Goal: Information Seeking & Learning: Learn about a topic

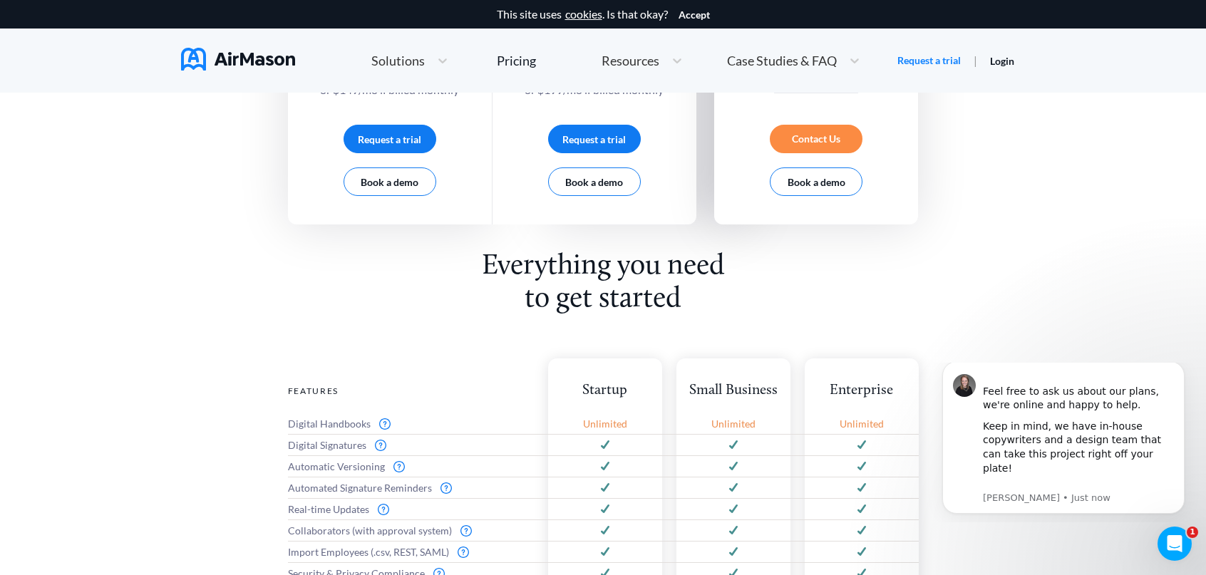
scroll to position [807, 0]
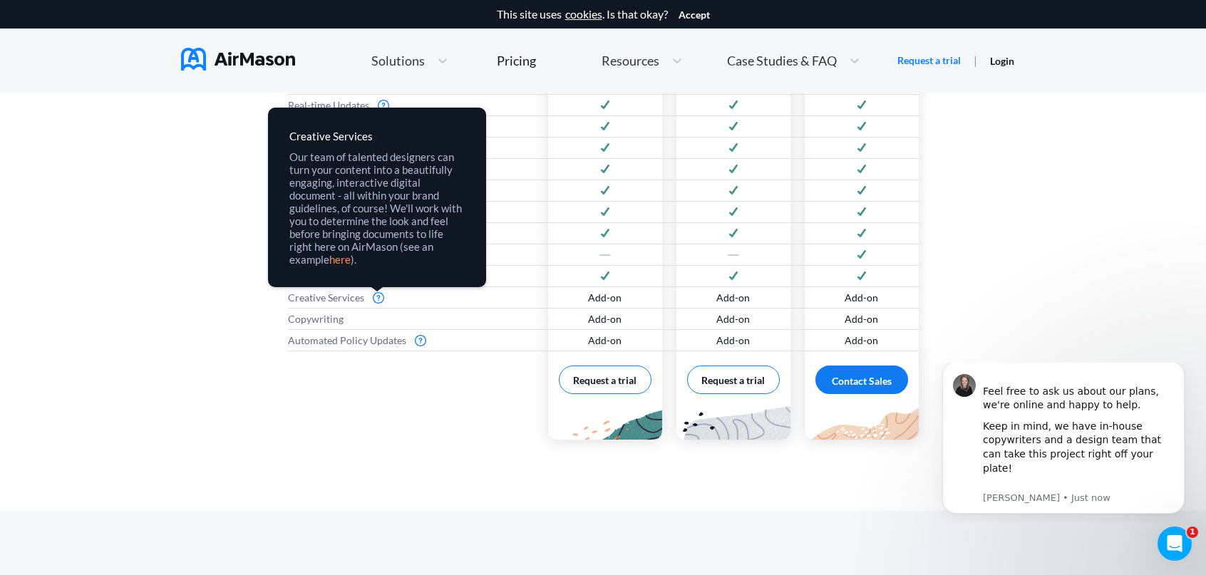
click at [0, 0] on link "here" at bounding box center [0, 0] width 0 height 0
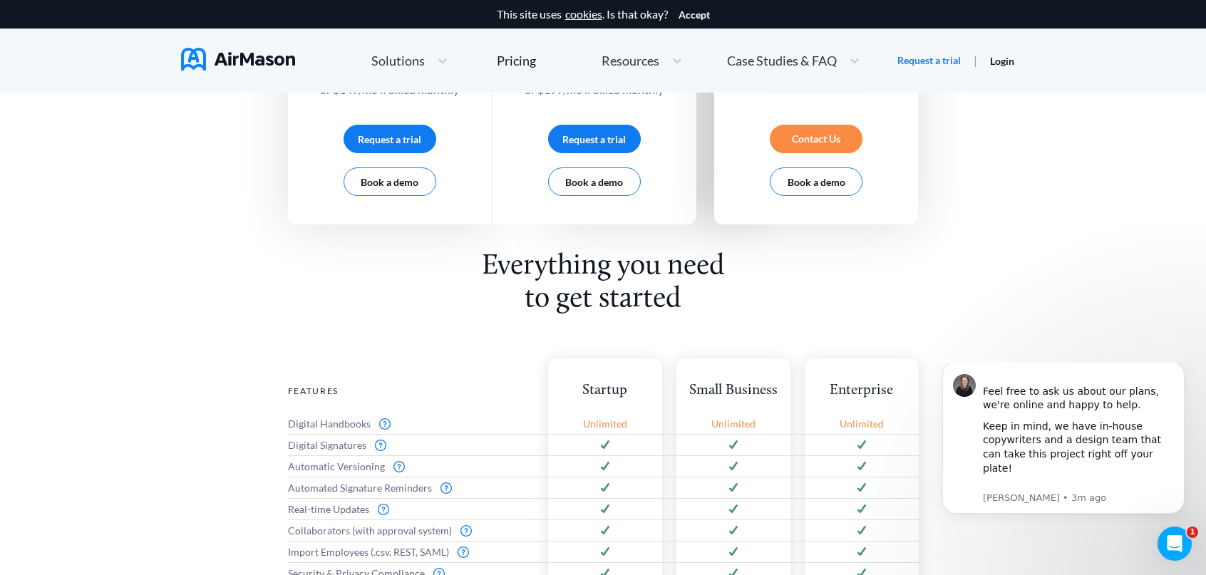
scroll to position [0, 0]
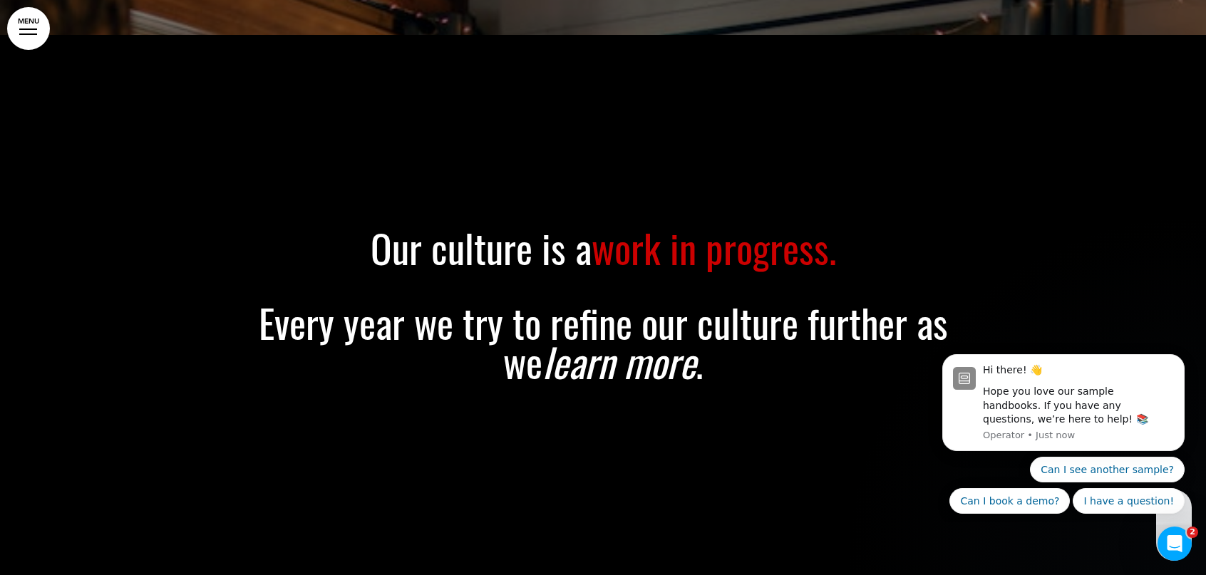
scroll to position [24284, 0]
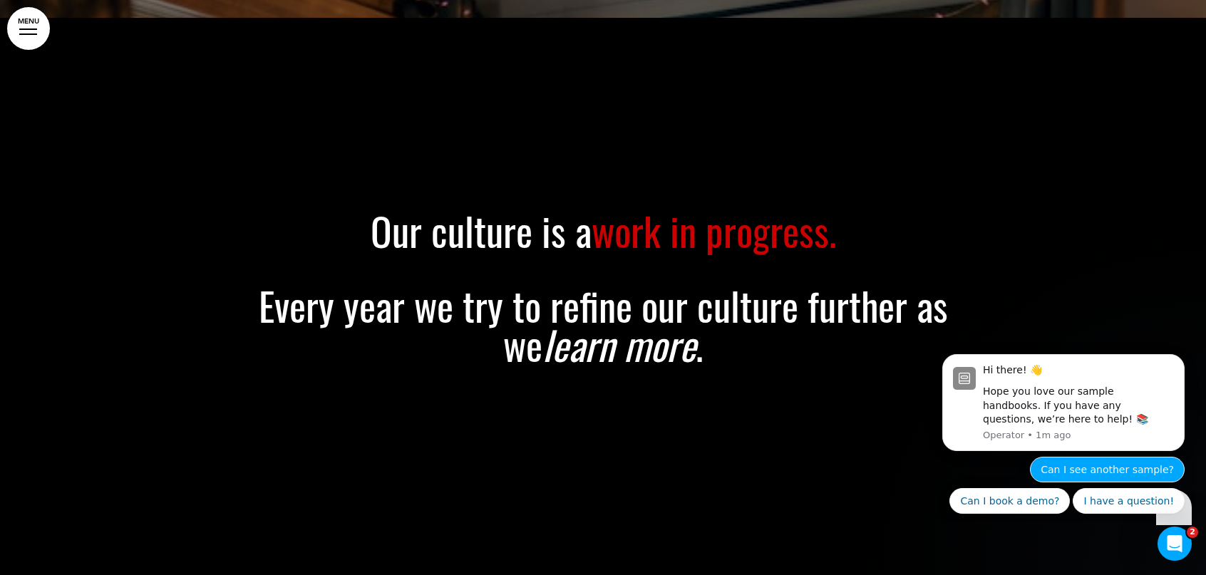
click at [1096, 468] on button "Can I see another sample?" at bounding box center [1107, 470] width 155 height 26
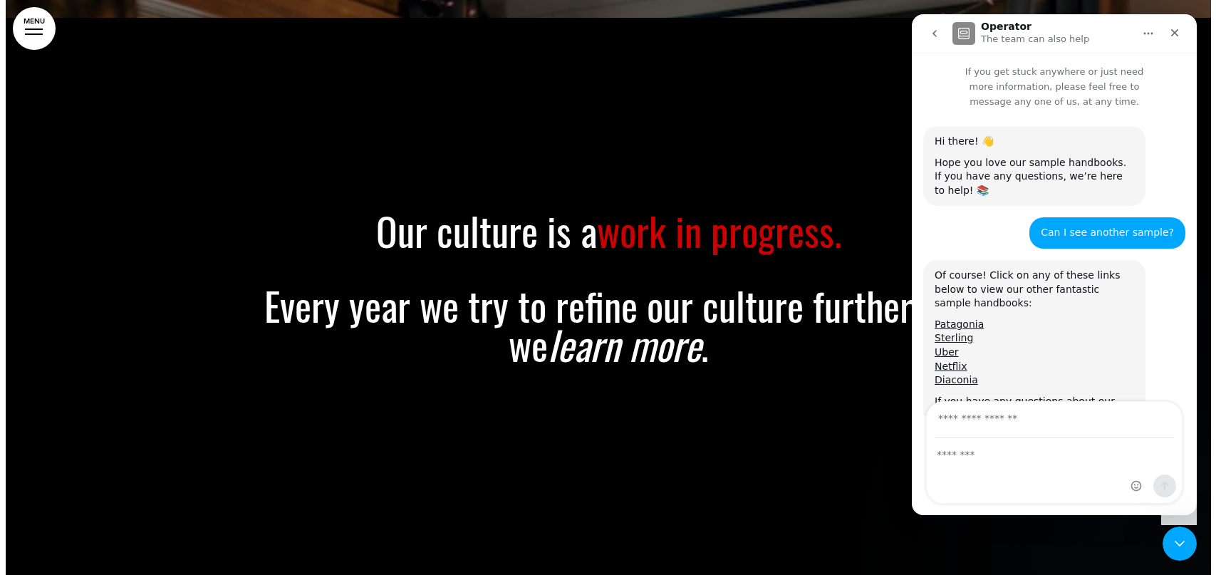
scroll to position [57, 0]
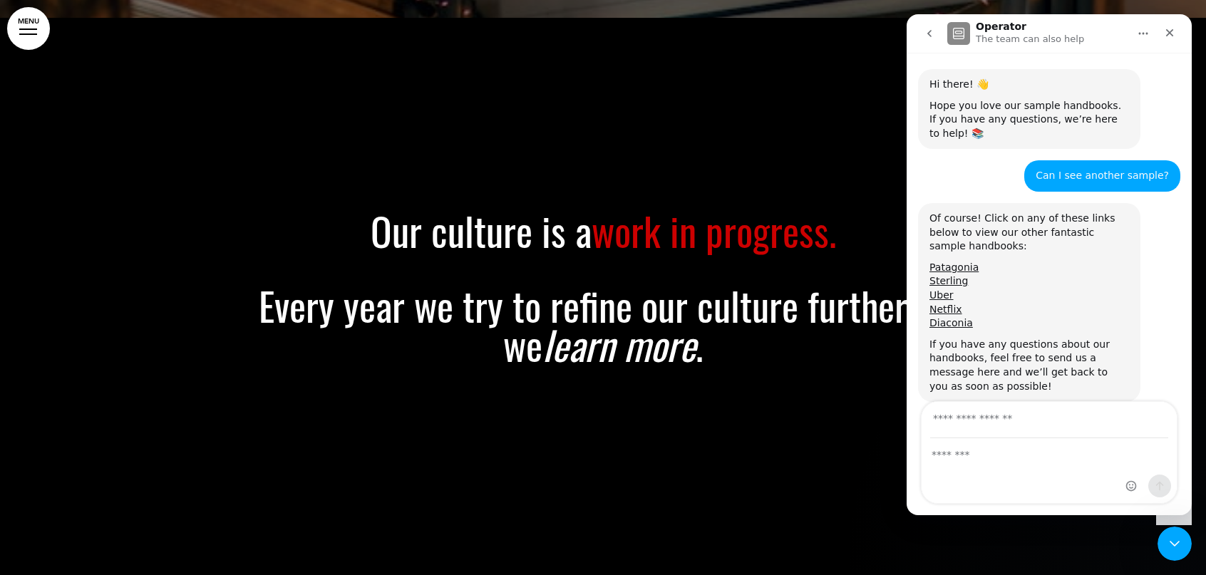
click at [29, 27] on link "MENU" at bounding box center [28, 28] width 43 height 43
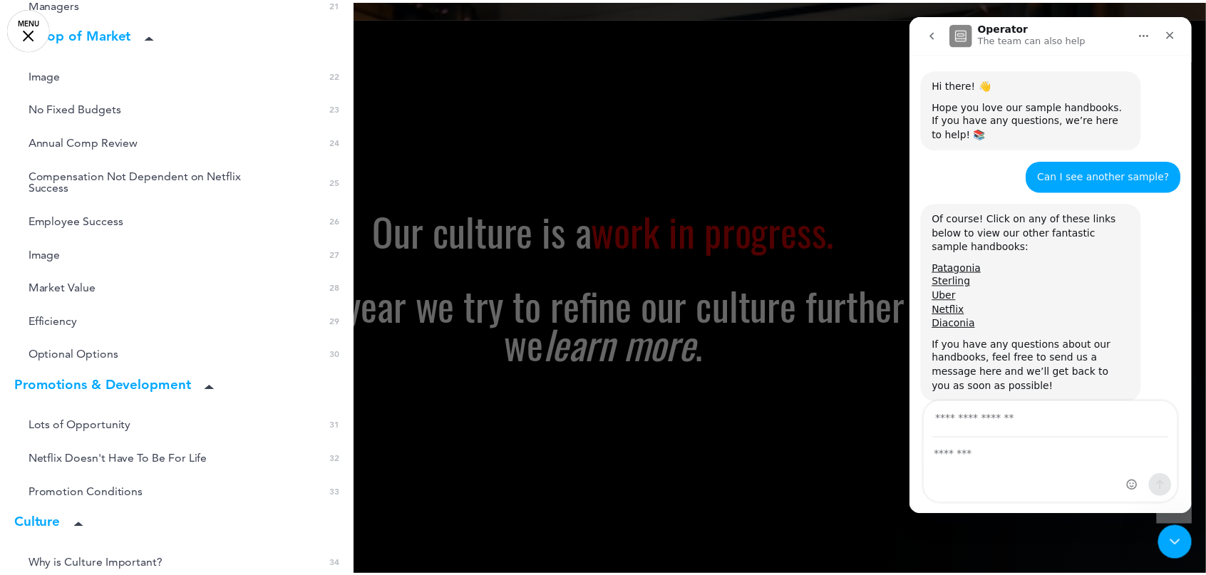
scroll to position [1172, 0]
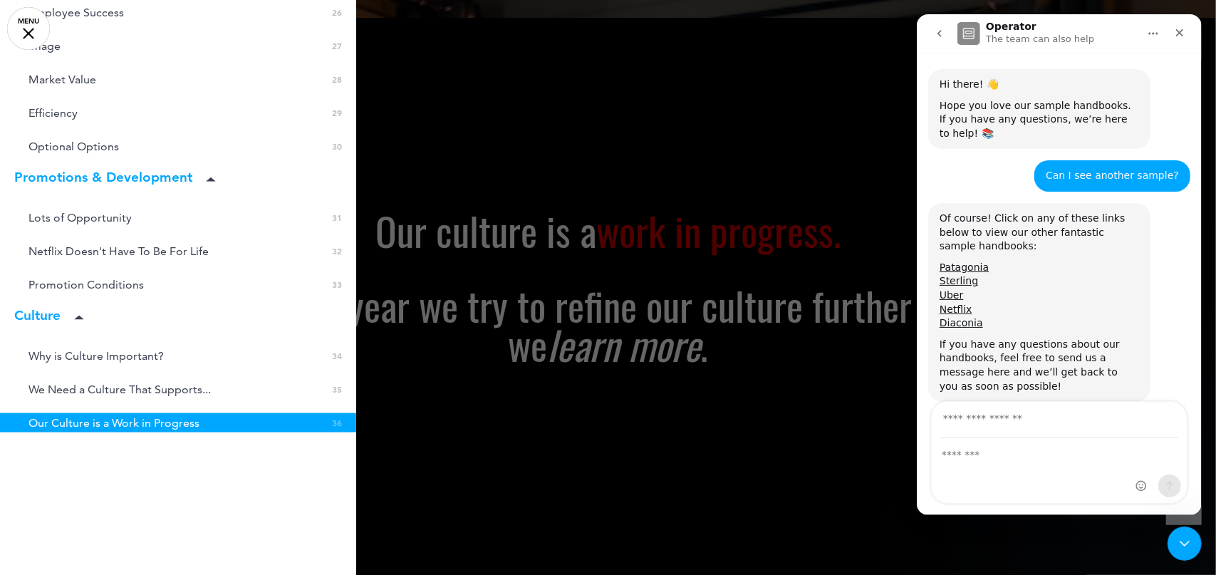
click at [570, 440] on div at bounding box center [608, 287] width 1216 height 575
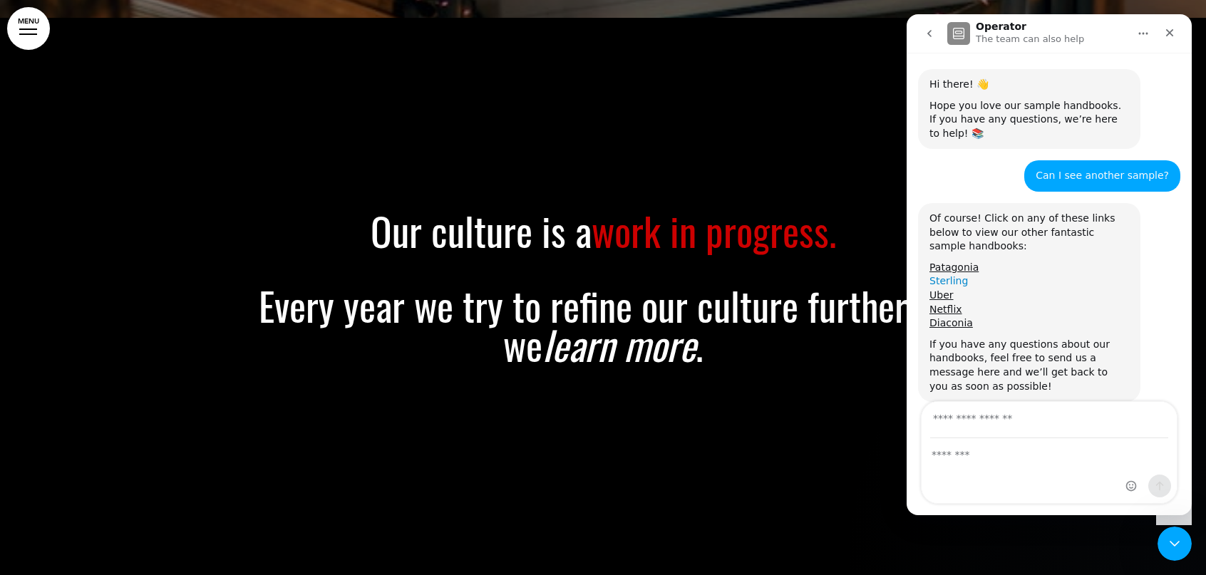
click at [938, 275] on link "Sterling" at bounding box center [948, 280] width 38 height 11
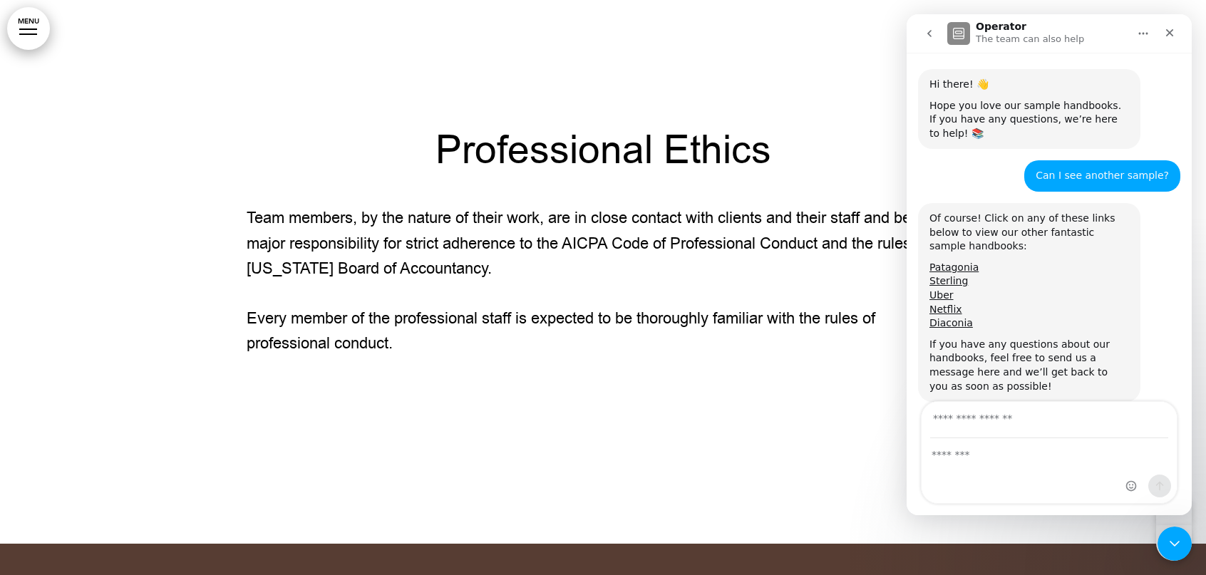
scroll to position [15750, 0]
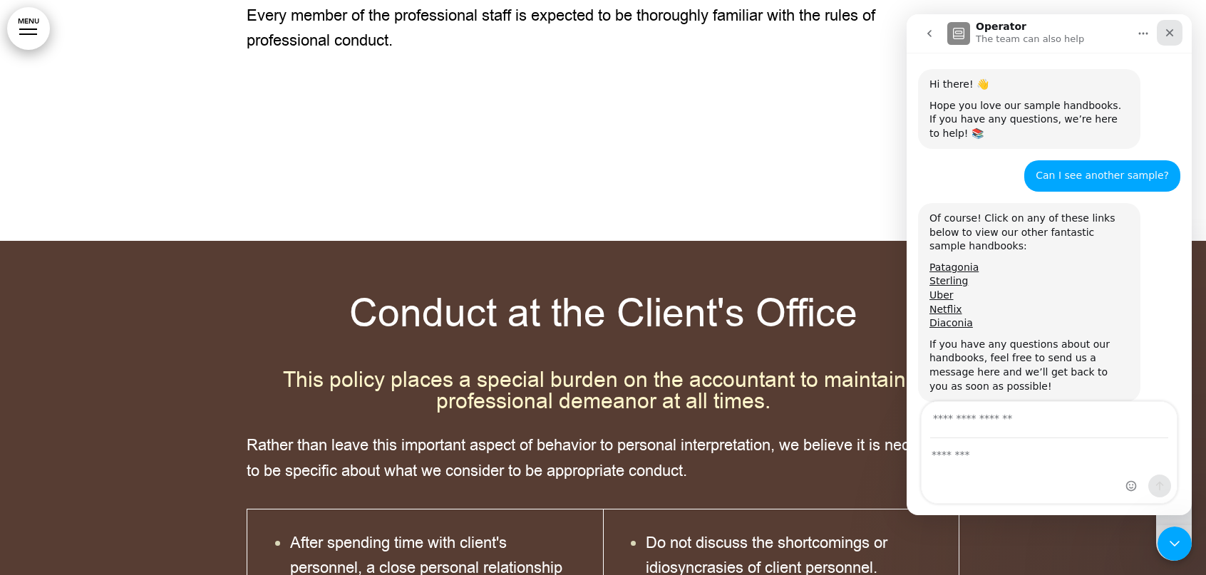
click at [1172, 33] on icon "Close" at bounding box center [1169, 32] width 11 height 11
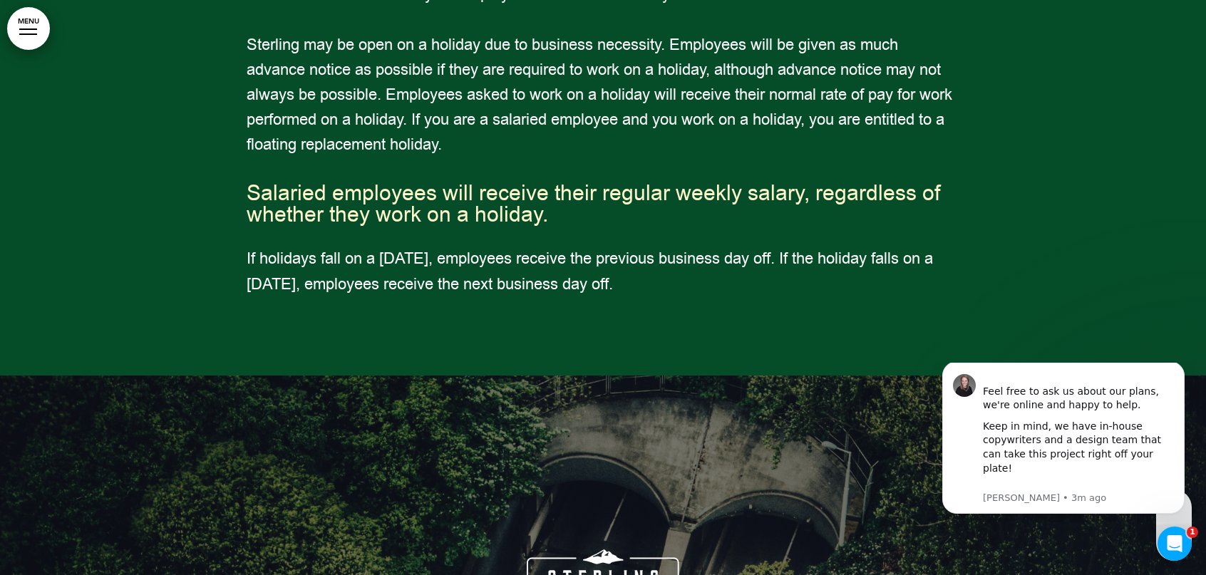
scroll to position [31742, 0]
